Goal: Task Accomplishment & Management: Manage account settings

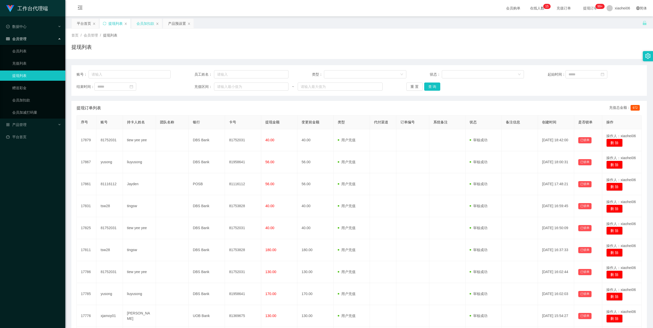
click at [144, 22] on div "会员加扣款" at bounding box center [146, 24] width 18 height 10
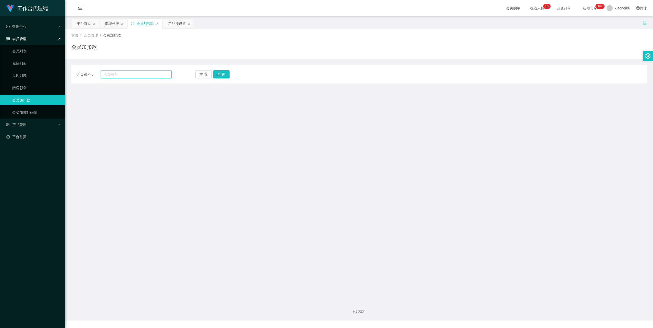
click at [138, 75] on input "text" at bounding box center [136, 74] width 71 height 8
paste input "xjamoy01"
type input "xjamoy01"
click at [217, 76] on button "查 询" at bounding box center [221, 74] width 16 height 8
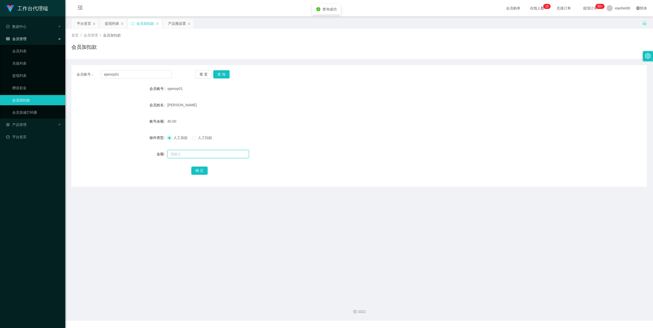
click at [187, 154] on input "text" at bounding box center [208, 154] width 82 height 8
type input "32"
click at [199, 169] on button "确 定" at bounding box center [199, 170] width 16 height 8
drag, startPoint x: 442, startPoint y: 94, endPoint x: 510, endPoint y: 81, distance: 69.3
click at [449, 94] on form "会员账号 xjamoy01 会员姓名 XU JUN 账号余额 72.00 操作类型 人工加款 人工扣款 金额 确 定" at bounding box center [359, 129] width 576 height 92
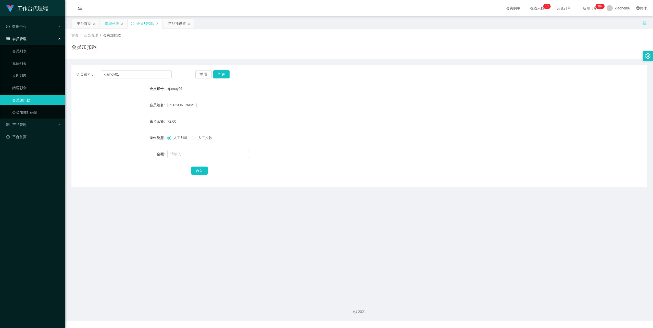
click at [106, 24] on div "提现列表" at bounding box center [112, 24] width 14 height 10
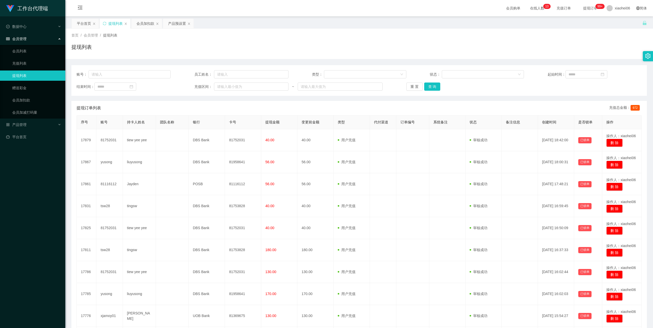
click at [369, 50] on div "提现列表" at bounding box center [359, 49] width 576 height 12
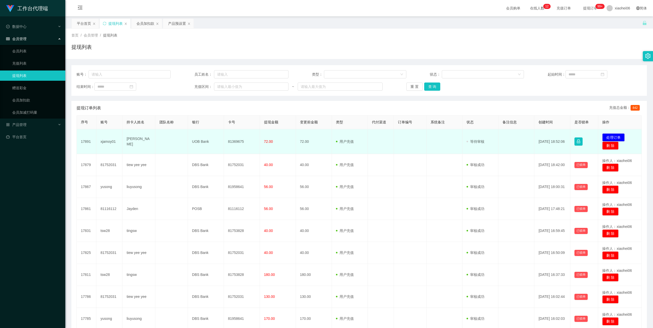
click at [129, 142] on td "[PERSON_NAME]" at bounding box center [139, 141] width 33 height 25
click at [131, 142] on td "[PERSON_NAME]" at bounding box center [139, 141] width 33 height 25
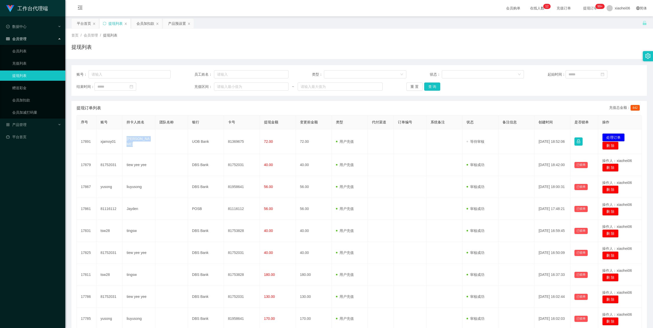
copy td "[PERSON_NAME]"
click at [567, 44] on div "提现列表" at bounding box center [359, 49] width 576 height 12
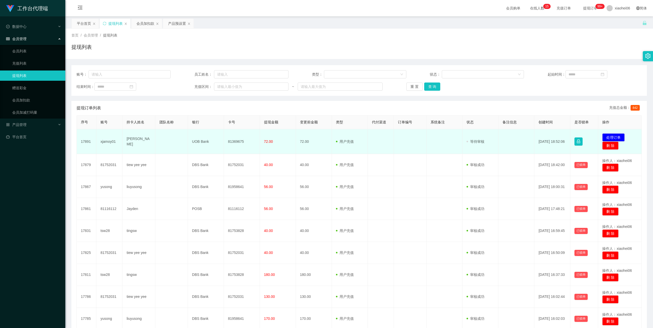
click at [237, 142] on td "81369675" at bounding box center [242, 141] width 36 height 25
copy td "81369675"
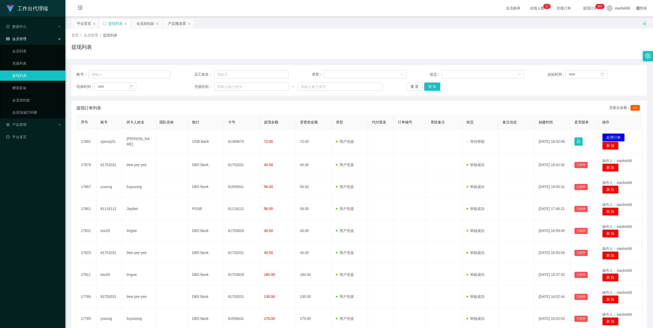
click at [403, 38] on div "首页 / 会员管理 / 提现列表 / 提现列表" at bounding box center [359, 44] width 576 height 22
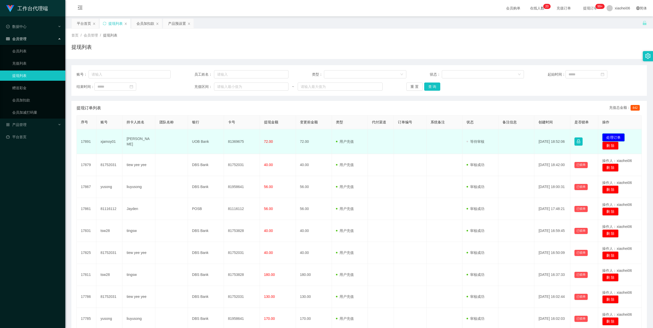
click at [618, 136] on button "处理订单" at bounding box center [614, 137] width 22 height 8
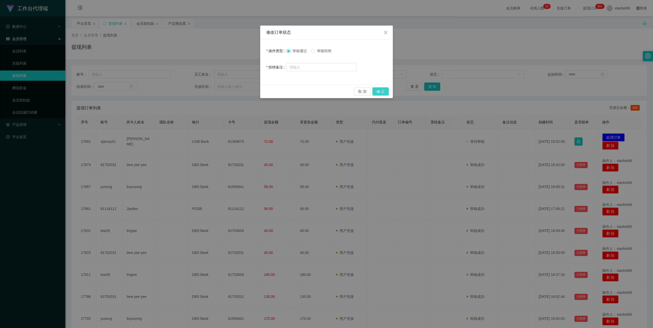
click at [381, 93] on button "确 定" at bounding box center [381, 91] width 16 height 8
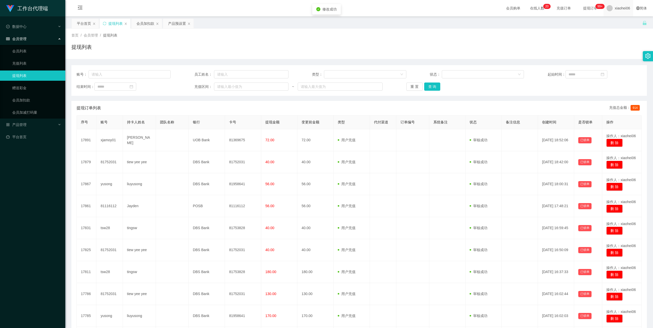
drag, startPoint x: 567, startPoint y: 33, endPoint x: 611, endPoint y: 3, distance: 53.3
click at [567, 33] on div "首页 / 会员管理 / 提现列表 /" at bounding box center [359, 35] width 576 height 5
